Goal: Task Accomplishment & Management: Manage account settings

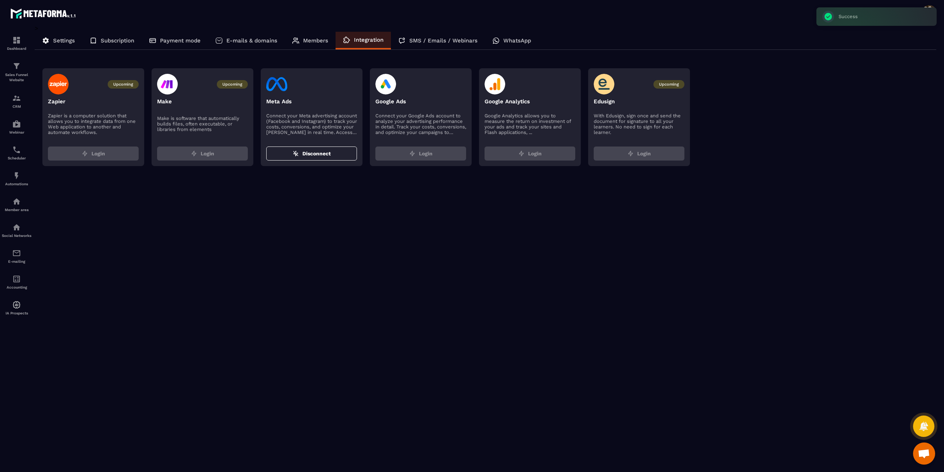
click at [348, 80] on div at bounding box center [311, 84] width 91 height 21
click at [345, 80] on div at bounding box center [311, 84] width 91 height 21
click at [345, 88] on div at bounding box center [311, 84] width 91 height 21
click at [927, 15] on span at bounding box center [929, 12] width 15 height 15
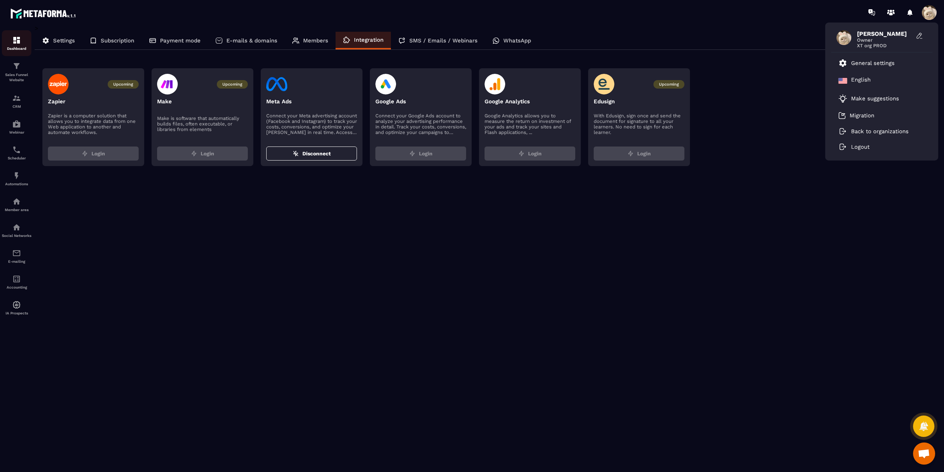
click at [11, 48] on p "Dashboard" at bounding box center [16, 48] width 29 height 4
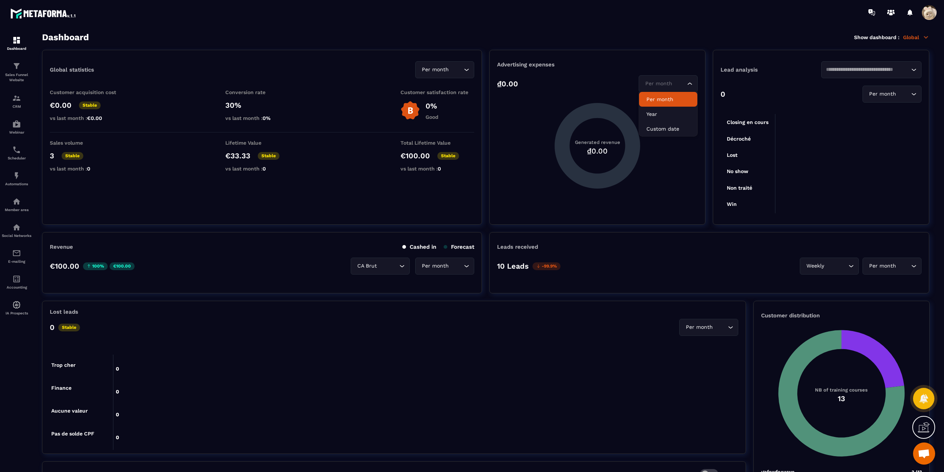
click at [671, 85] on div "Per month" at bounding box center [665, 84] width 44 height 8
click at [670, 126] on p "Custom date" at bounding box center [668, 128] width 44 height 7
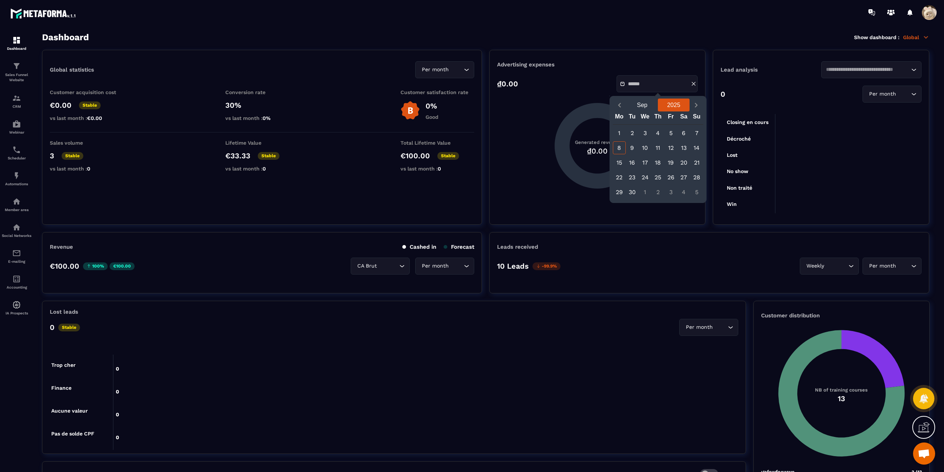
click at [672, 105] on button "2025" at bounding box center [674, 104] width 32 height 13
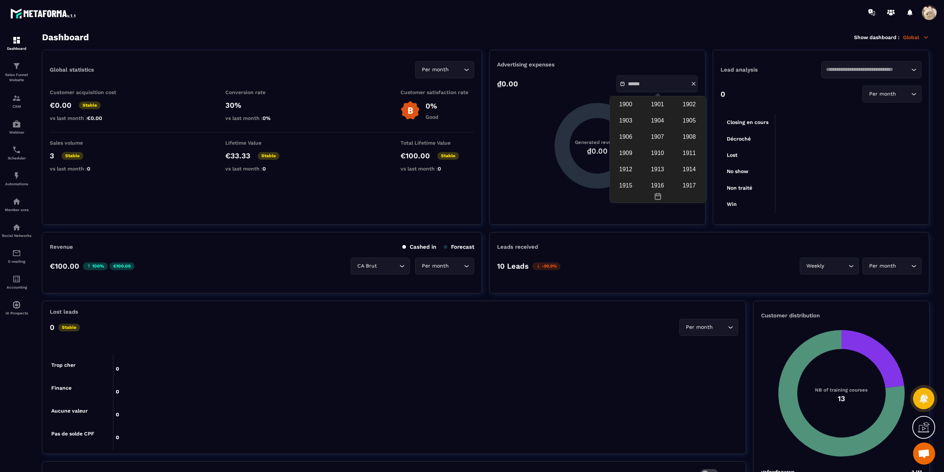
scroll to position [642, 0]
click at [625, 134] on div "2023" at bounding box center [625, 127] width 29 height 14
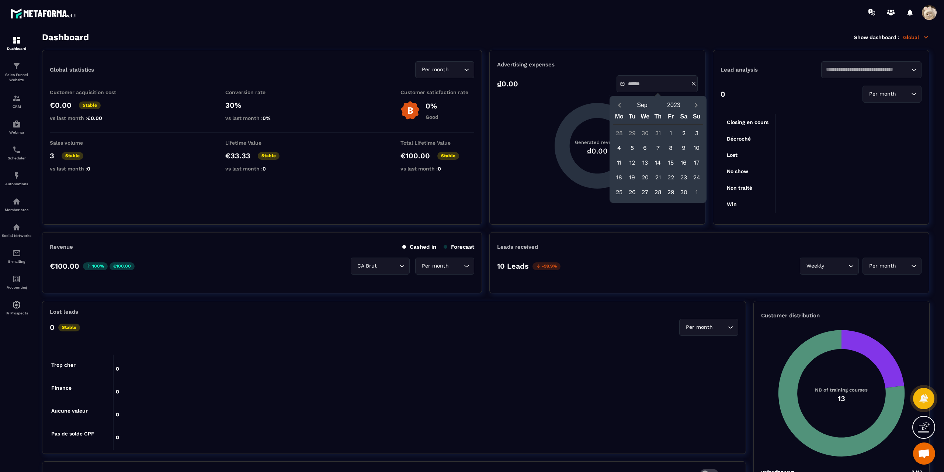
click at [671, 131] on div "1" at bounding box center [670, 132] width 13 height 13
click at [681, 108] on button "2023" at bounding box center [674, 104] width 32 height 13
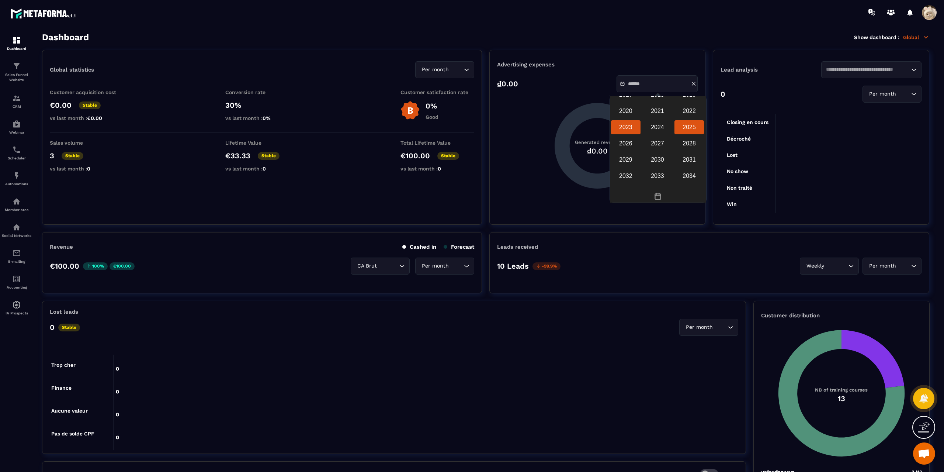
click at [689, 134] on div "2025" at bounding box center [688, 127] width 29 height 14
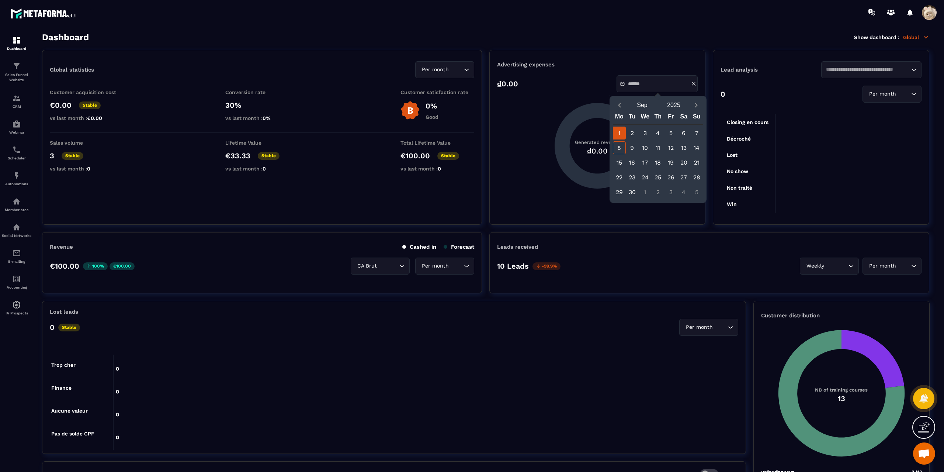
click at [619, 131] on div "1" at bounding box center [619, 132] width 13 height 13
type input "**********"
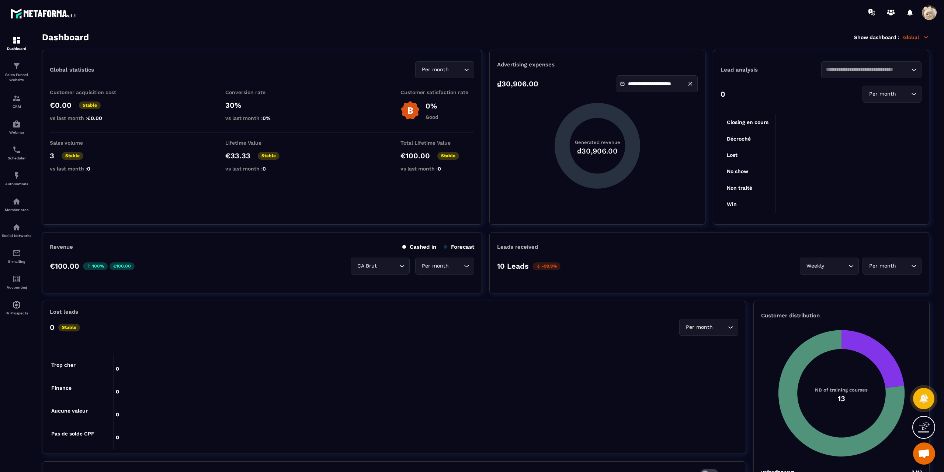
click at [917, 38] on p "Global" at bounding box center [916, 37] width 26 height 7
click at [880, 72] on link "Marketing" at bounding box center [883, 70] width 63 height 7
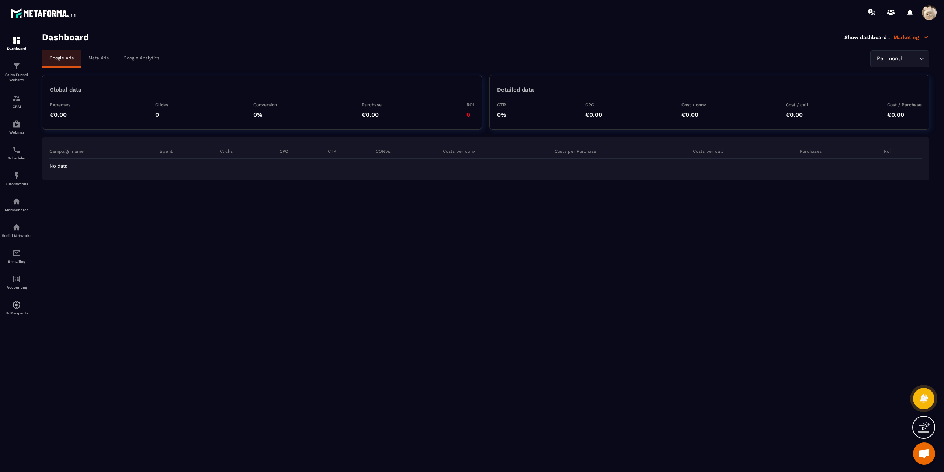
click at [104, 56] on p "Meta Ads" at bounding box center [98, 57] width 20 height 5
click at [135, 163] on td "Chiến dịch [PERSON_NAME] tác mới với các [PERSON_NAME] cài đặt được đề xuất" at bounding box center [183, 166] width 269 height 15
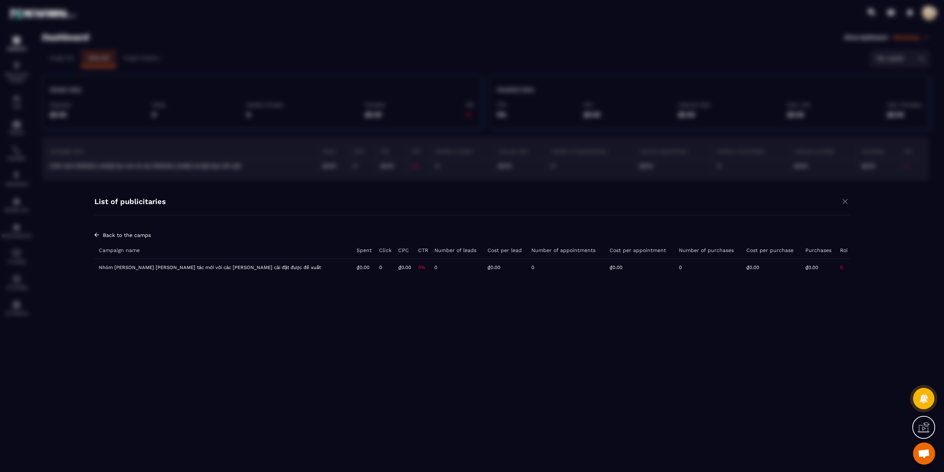
click at [216, 269] on td "Nhóm [PERSON_NAME] [PERSON_NAME] tác mới với các [PERSON_NAME] cài đặt được đề …" at bounding box center [223, 266] width 258 height 17
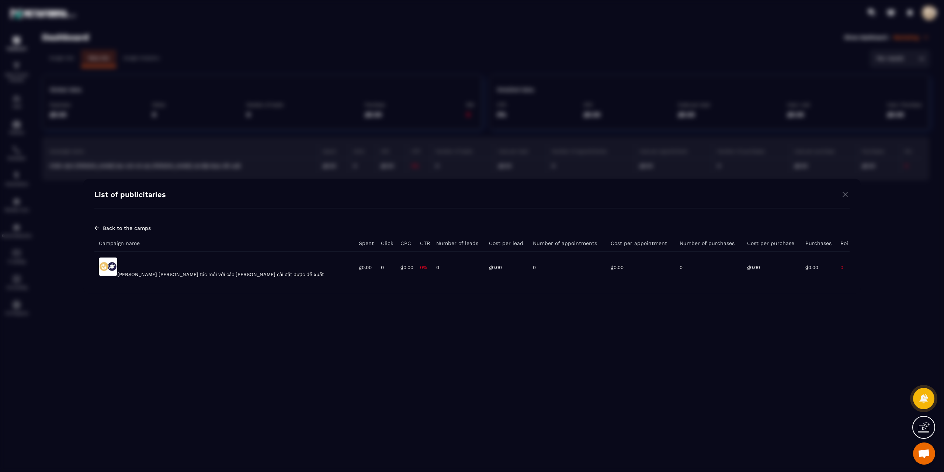
click at [211, 268] on td "[PERSON_NAME] [PERSON_NAME] tác mới với các [PERSON_NAME] cài đặt được đề xuất" at bounding box center [224, 266] width 260 height 31
click at [209, 275] on td "[PERSON_NAME] [PERSON_NAME] tác mới với các [PERSON_NAME] cài đặt được đề xuất" at bounding box center [224, 266] width 260 height 31
click at [846, 192] on img "Modal window" at bounding box center [845, 194] width 9 height 9
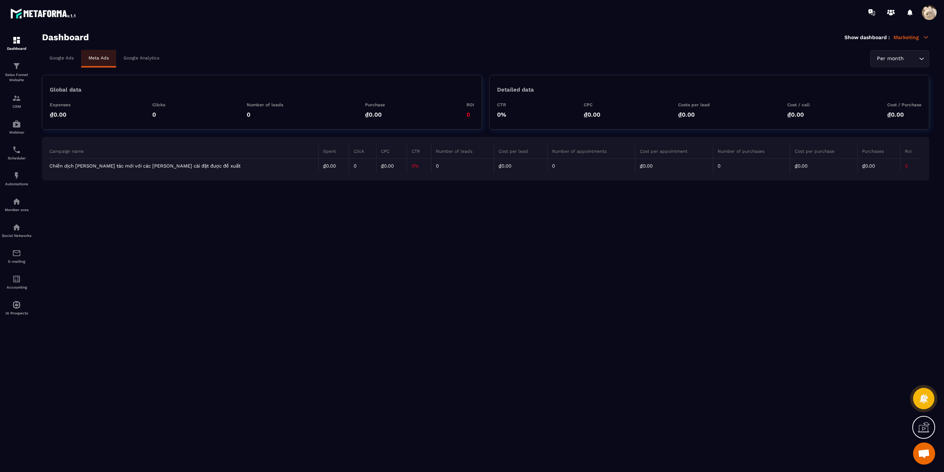
click at [903, 59] on div "Per month" at bounding box center [896, 59] width 44 height 8
click at [897, 87] on p "Year" at bounding box center [900, 88] width 44 height 7
click at [904, 62] on input "Search for option" at bounding box center [903, 59] width 28 height 8
click at [885, 103] on p "Custom date" at bounding box center [900, 103] width 44 height 7
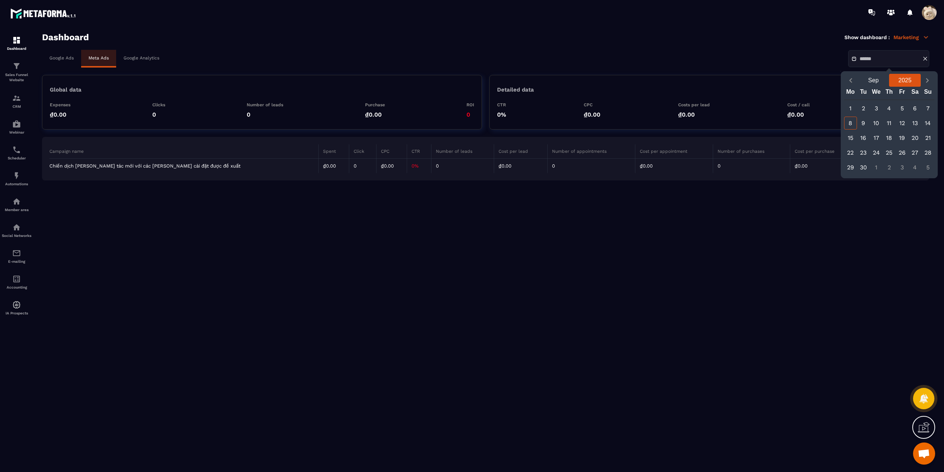
click at [902, 78] on button "2025" at bounding box center [905, 80] width 32 height 13
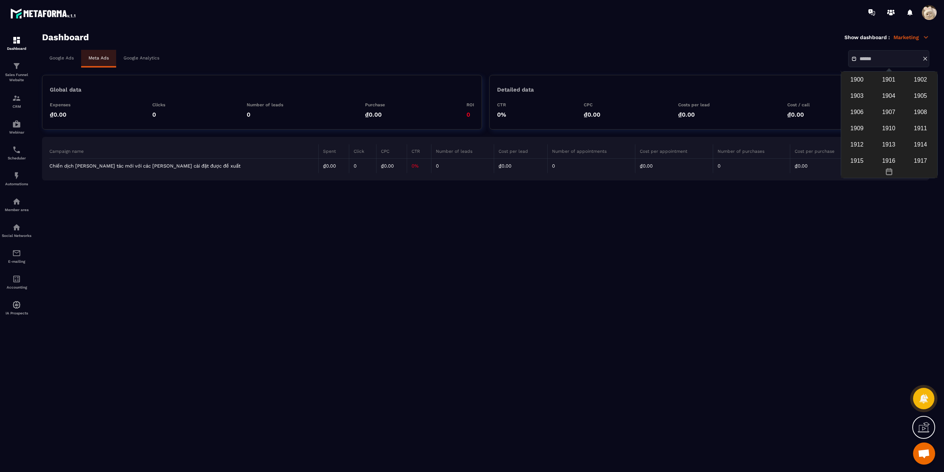
scroll to position [642, 0]
click at [863, 110] on div "2023" at bounding box center [856, 102] width 29 height 14
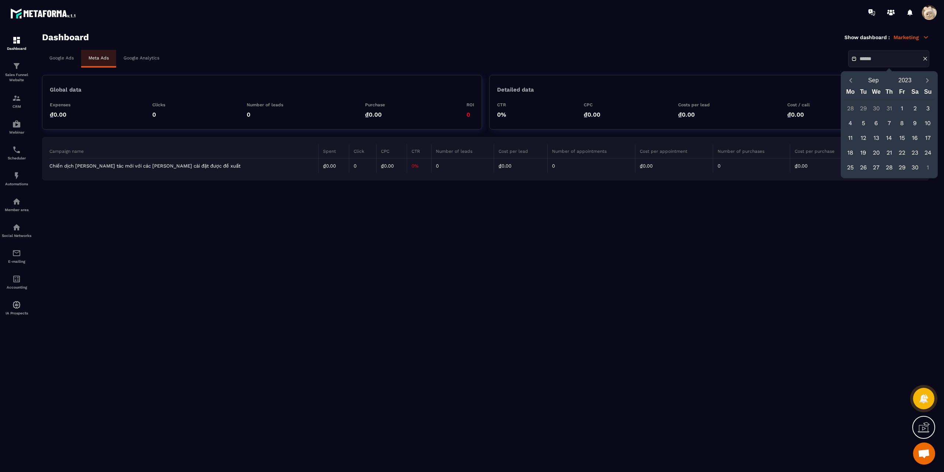
click at [901, 107] on div "1" at bounding box center [902, 108] width 13 height 13
click at [911, 77] on button "2023" at bounding box center [905, 80] width 32 height 13
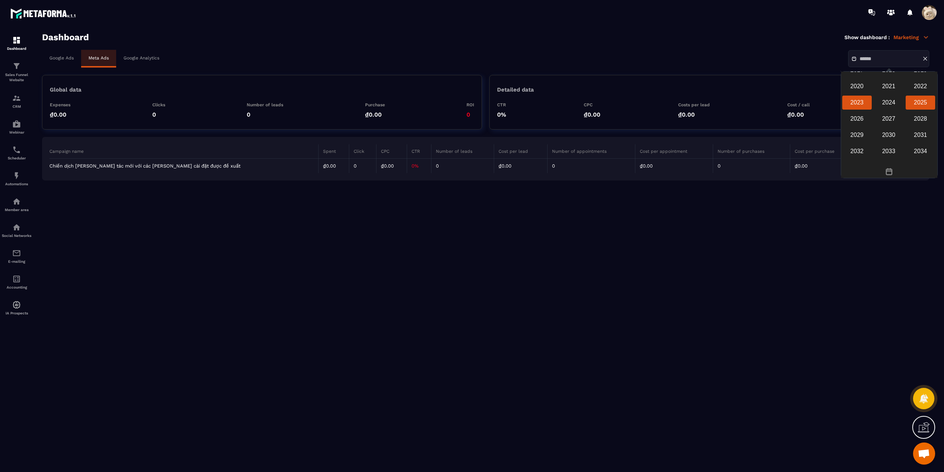
click at [919, 110] on div "2025" at bounding box center [920, 102] width 29 height 14
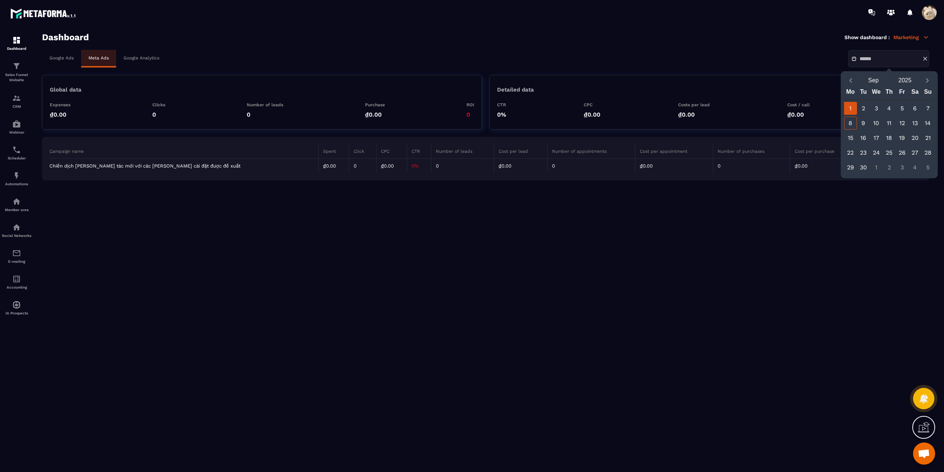
click at [852, 105] on div "1" at bounding box center [850, 108] width 13 height 13
type input "**********"
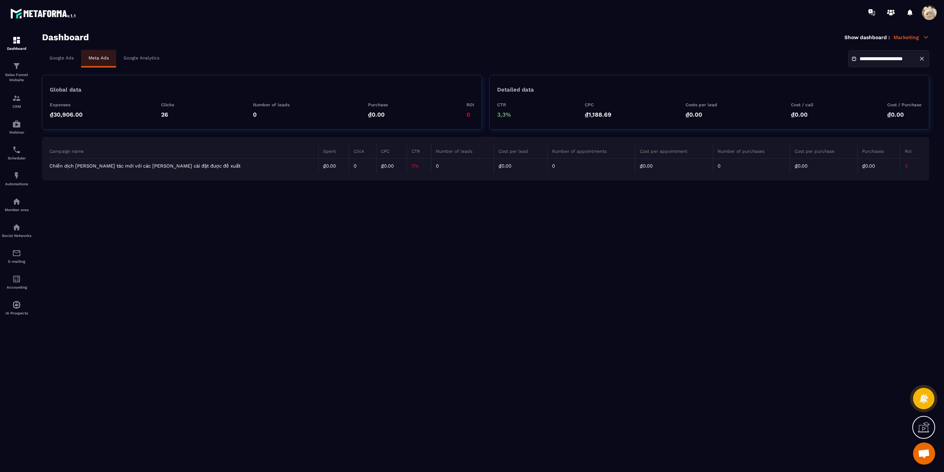
click at [182, 163] on td "Chiến dịch [PERSON_NAME] tác mới với các [PERSON_NAME] cài đặt được đề xuất" at bounding box center [183, 166] width 269 height 15
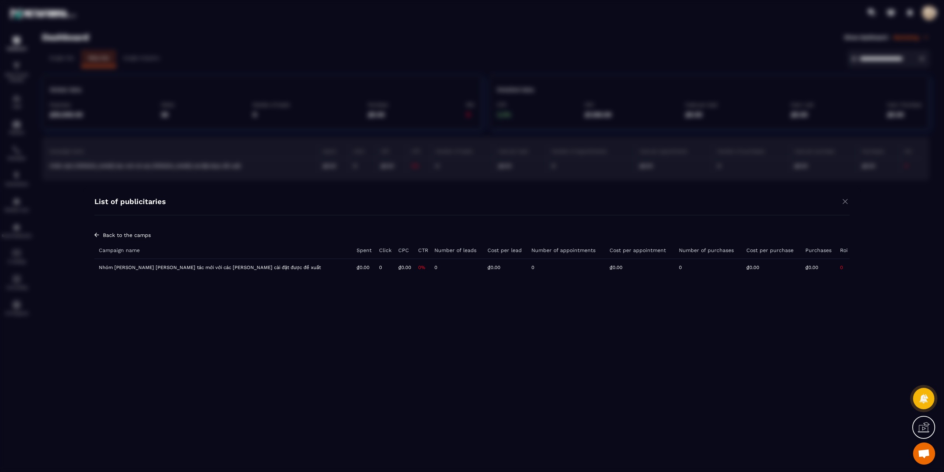
click at [158, 264] on td "Nhóm [PERSON_NAME] [PERSON_NAME] tác mới với các [PERSON_NAME] cài đặt được đề …" at bounding box center [223, 266] width 258 height 17
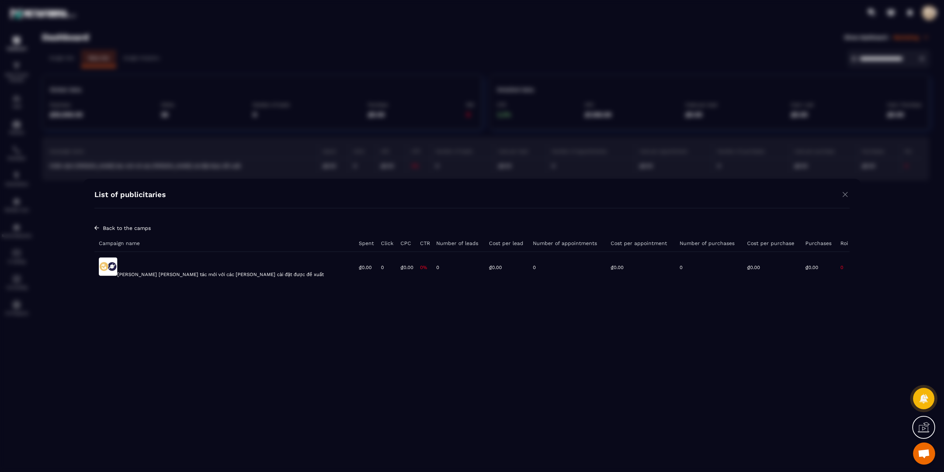
click at [161, 270] on td "[PERSON_NAME] [PERSON_NAME] tác mới với các [PERSON_NAME] cài đặt được đề xuất" at bounding box center [224, 266] width 260 height 31
click at [105, 261] on img "Modal window" at bounding box center [108, 266] width 18 height 18
click at [845, 196] on img "Modal window" at bounding box center [845, 194] width 9 height 9
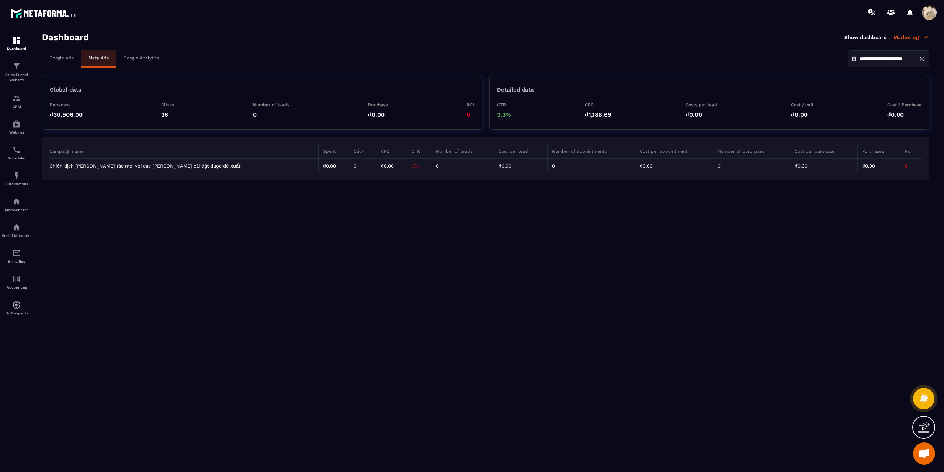
click at [175, 164] on td "Chiến dịch [PERSON_NAME] tác mới với các [PERSON_NAME] cài đặt được đề xuất" at bounding box center [183, 166] width 269 height 15
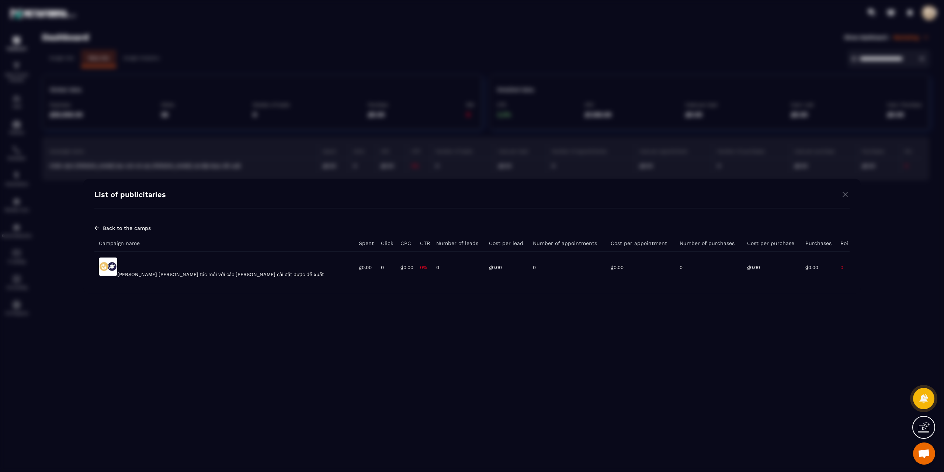
click at [194, 274] on td "[PERSON_NAME] [PERSON_NAME] tác mới với các [PERSON_NAME] cài đặt được đề xuất" at bounding box center [224, 266] width 260 height 31
click at [193, 271] on td "[PERSON_NAME] [PERSON_NAME] tác mới với các [PERSON_NAME] cài đặt được đề xuất" at bounding box center [224, 266] width 260 height 31
click at [844, 195] on img "Modal window" at bounding box center [845, 194] width 9 height 9
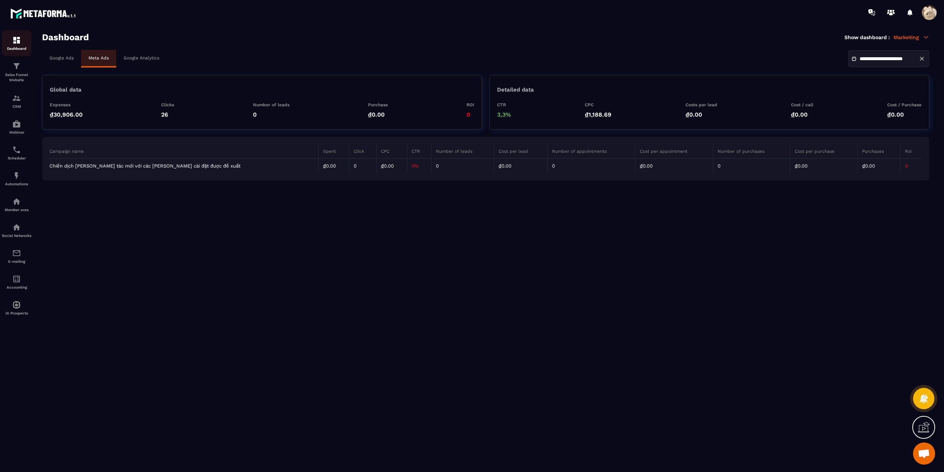
click at [15, 45] on div "Dashboard" at bounding box center [16, 43] width 29 height 15
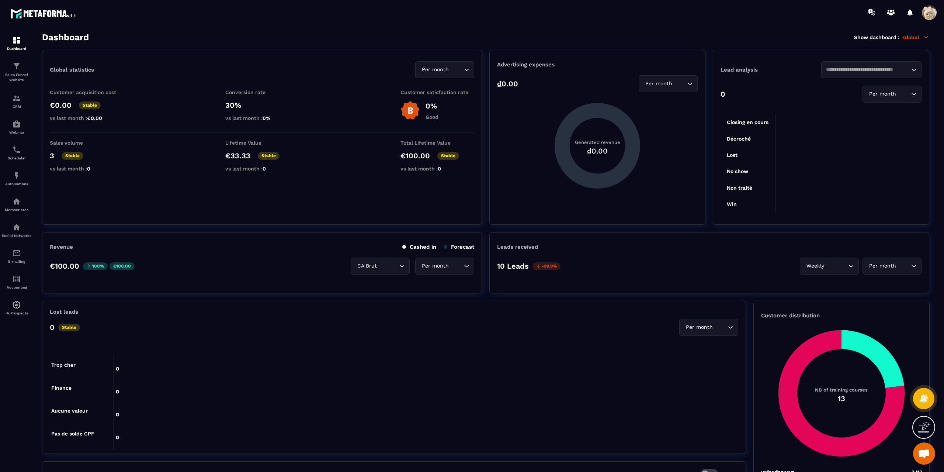
click at [679, 84] on input "Search for option" at bounding box center [680, 84] width 12 height 8
click at [661, 116] on p "Year" at bounding box center [668, 113] width 44 height 7
click at [667, 78] on div "Year Loading..." at bounding box center [668, 83] width 59 height 17
click at [668, 127] on p "Custom date" at bounding box center [668, 128] width 44 height 7
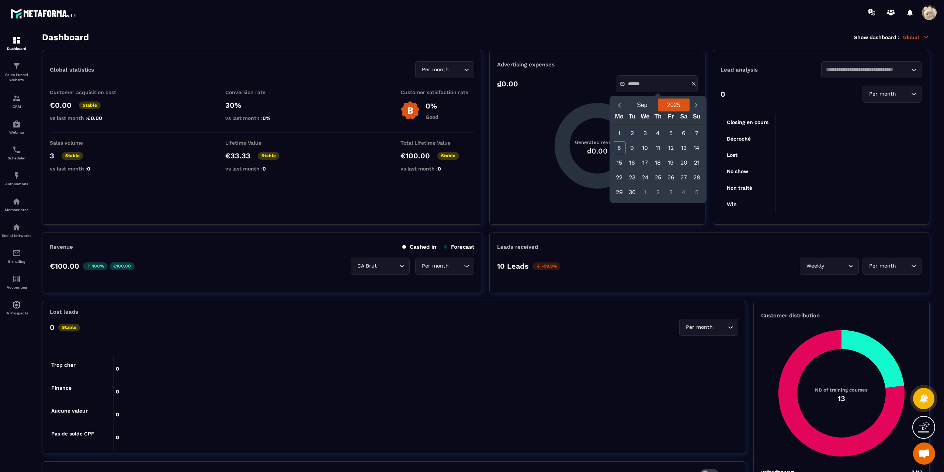
click at [668, 105] on button "2025" at bounding box center [674, 104] width 32 height 13
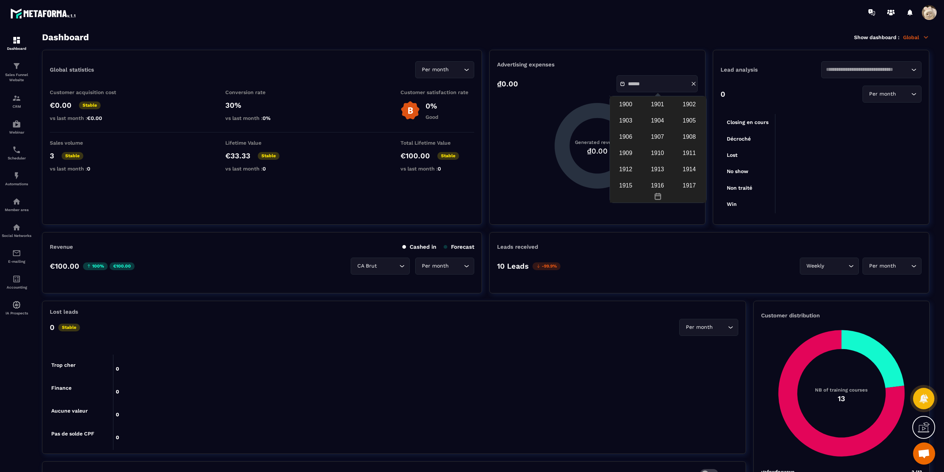
scroll to position [642, 0]
click at [628, 134] on div "2023" at bounding box center [625, 127] width 29 height 14
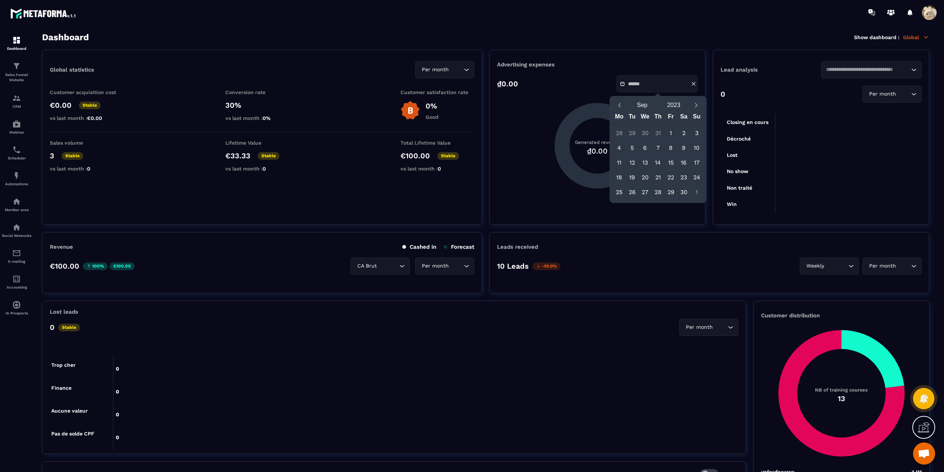
click at [671, 131] on div "1" at bounding box center [670, 132] width 13 height 13
click at [681, 103] on button "2023" at bounding box center [674, 104] width 32 height 13
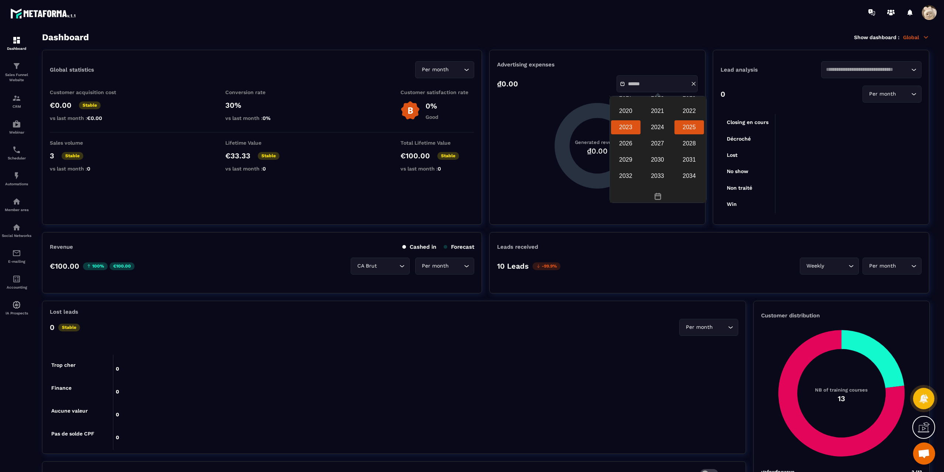
click at [685, 134] on div "2025" at bounding box center [688, 127] width 29 height 14
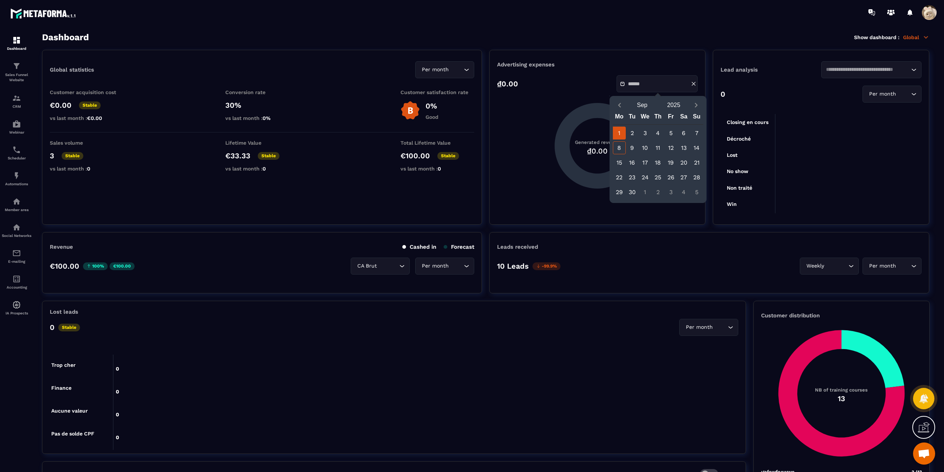
click at [620, 132] on div "1" at bounding box center [619, 132] width 13 height 13
type input "**********"
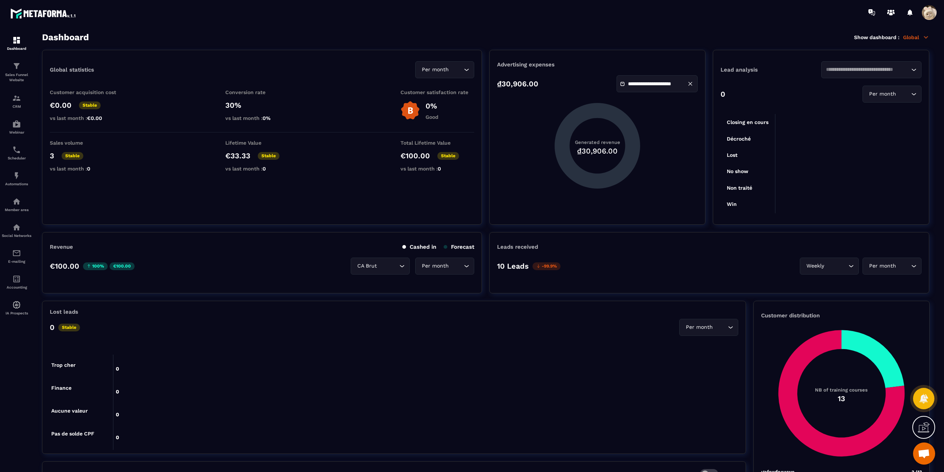
click at [930, 10] on span at bounding box center [929, 12] width 15 height 15
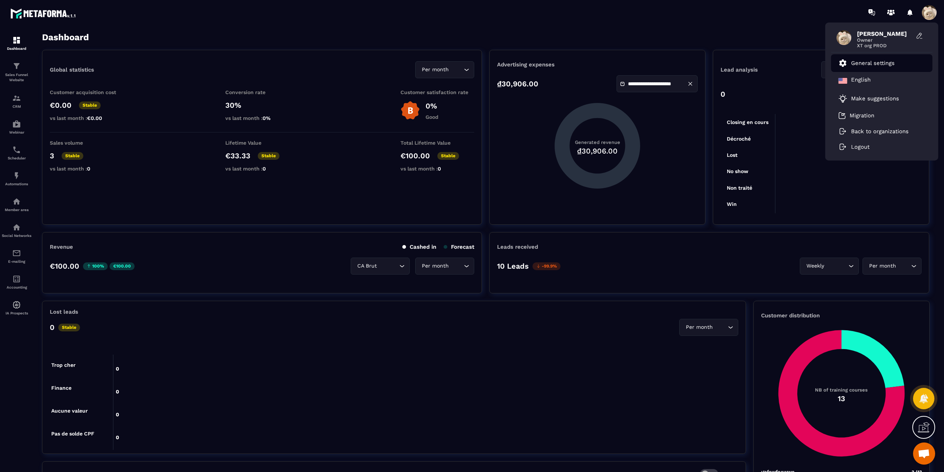
click at [873, 60] on p "General settings" at bounding box center [873, 63] width 44 height 7
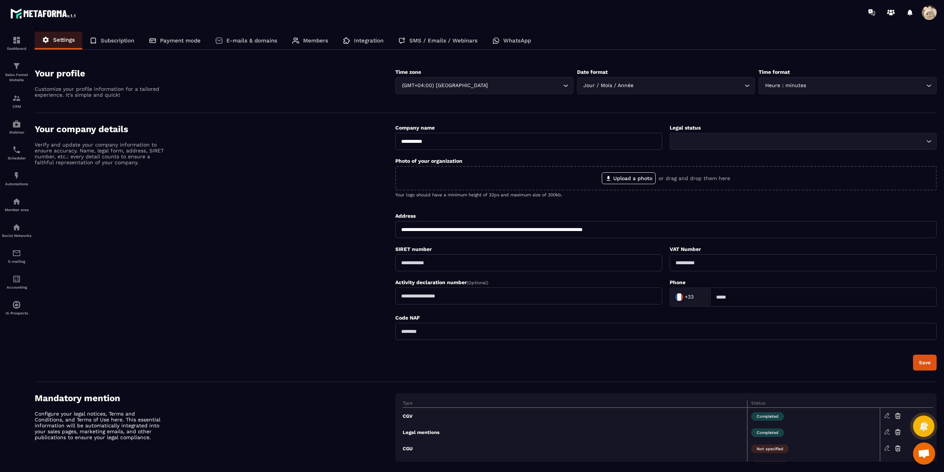
click at [362, 37] on div "Integration" at bounding box center [363, 41] width 55 height 18
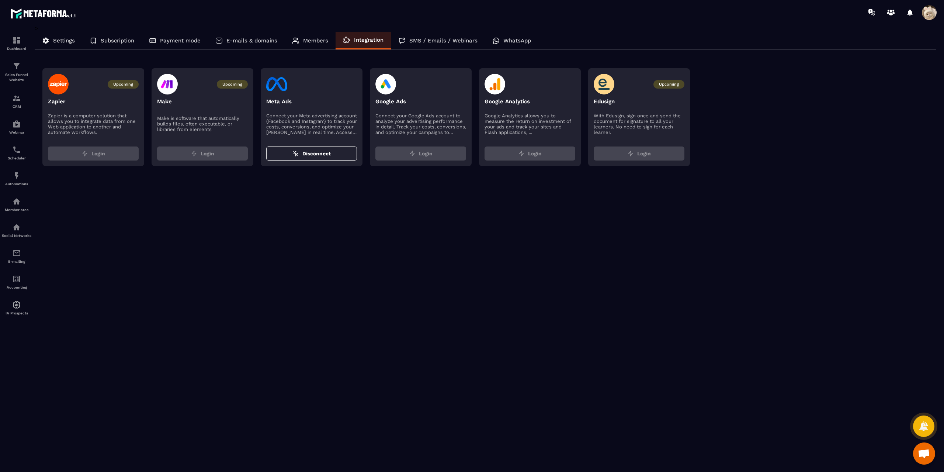
click at [342, 81] on div at bounding box center [311, 84] width 91 height 21
click at [328, 154] on span "Disconnect" at bounding box center [316, 153] width 28 height 7
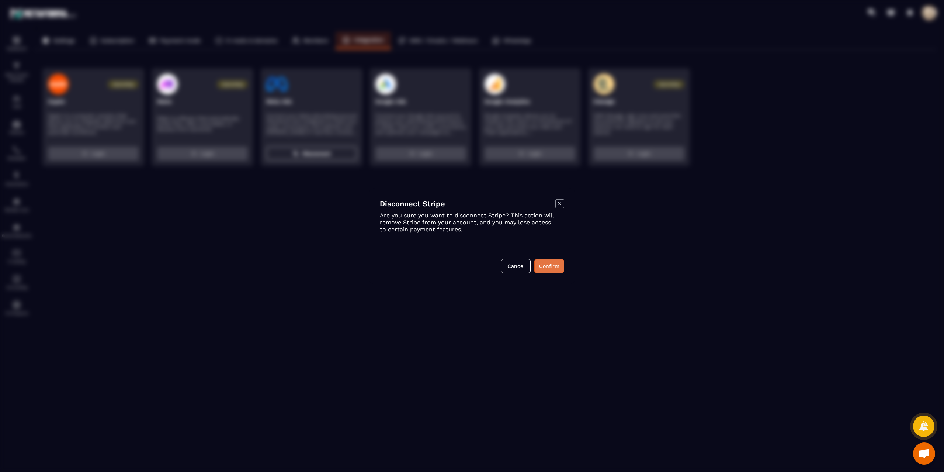
click at [556, 267] on button "Confirm" at bounding box center [549, 266] width 30 height 14
